Goal: Obtain resource: Obtain resource

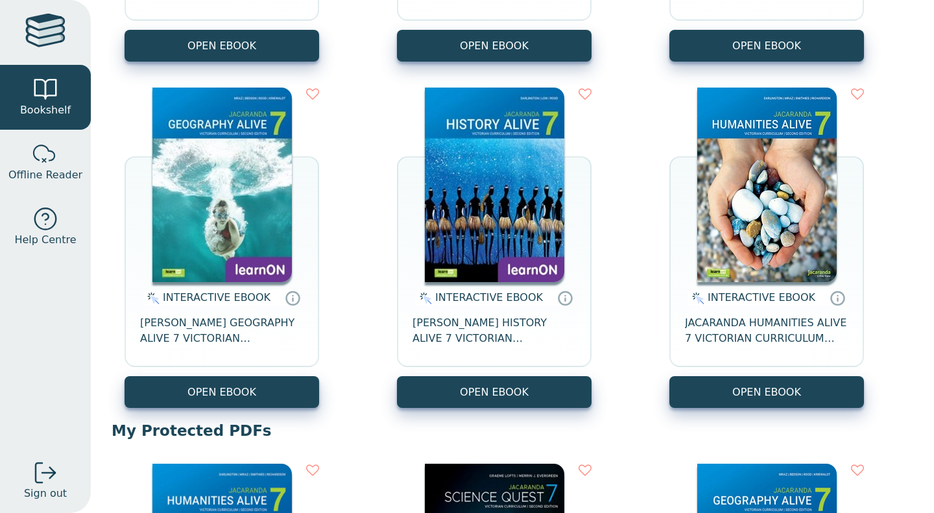
scroll to position [435, 0]
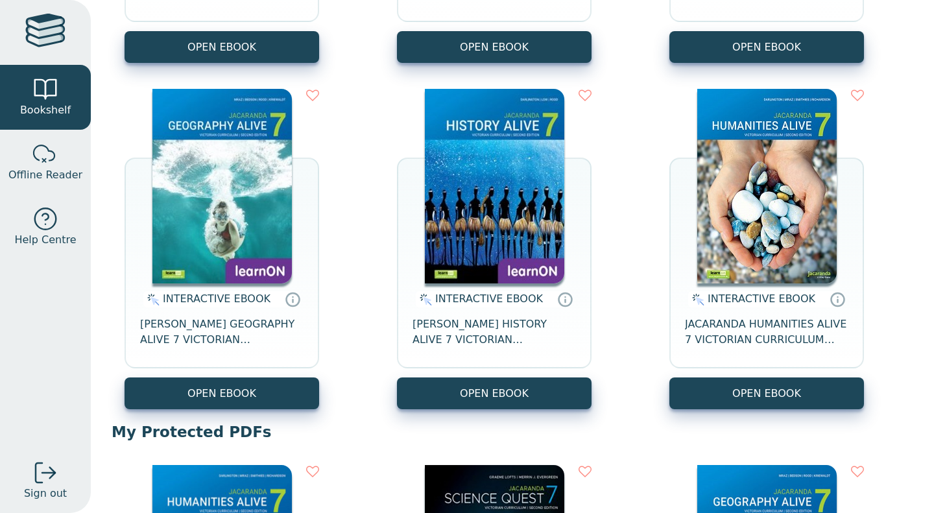
click at [194, 393] on button "OPEN EBOOK" at bounding box center [222, 394] width 195 height 32
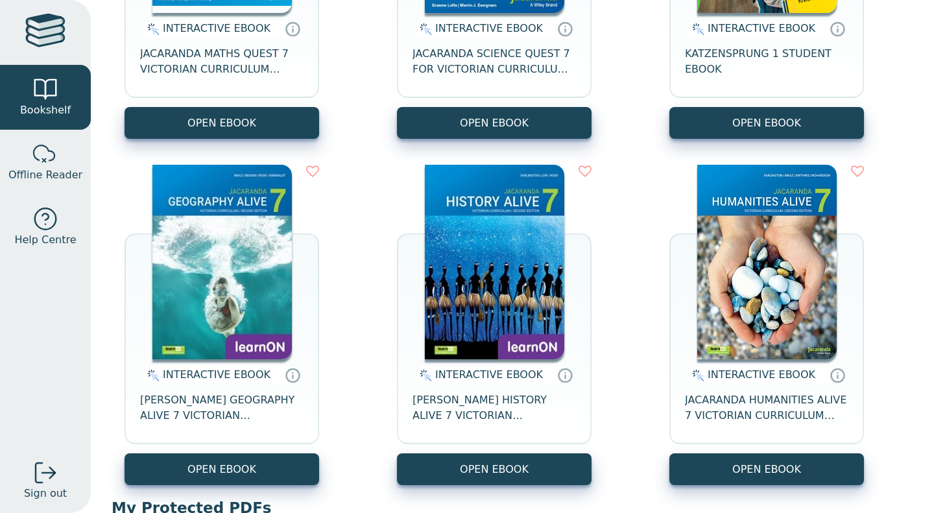
scroll to position [361, 0]
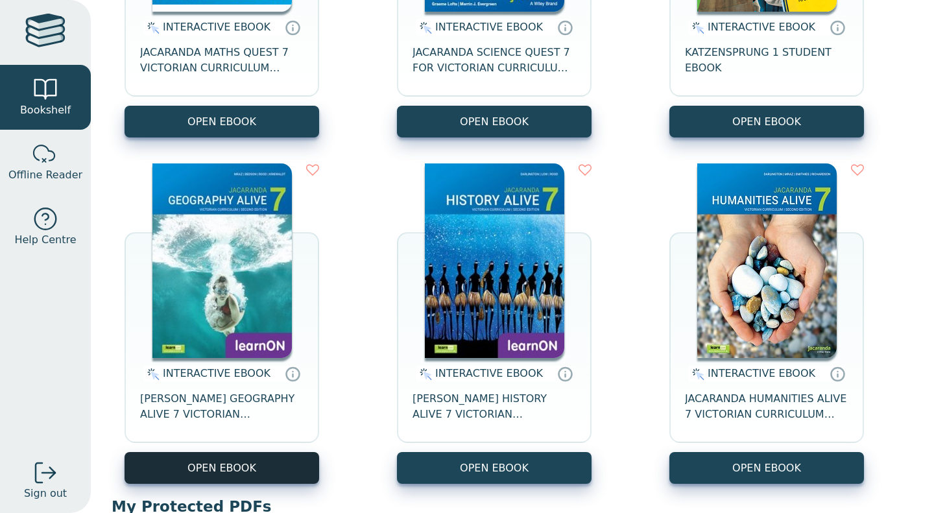
click at [274, 477] on button "OPEN EBOOK" at bounding box center [222, 468] width 195 height 32
